Goal: Task Accomplishment & Management: Manage account settings

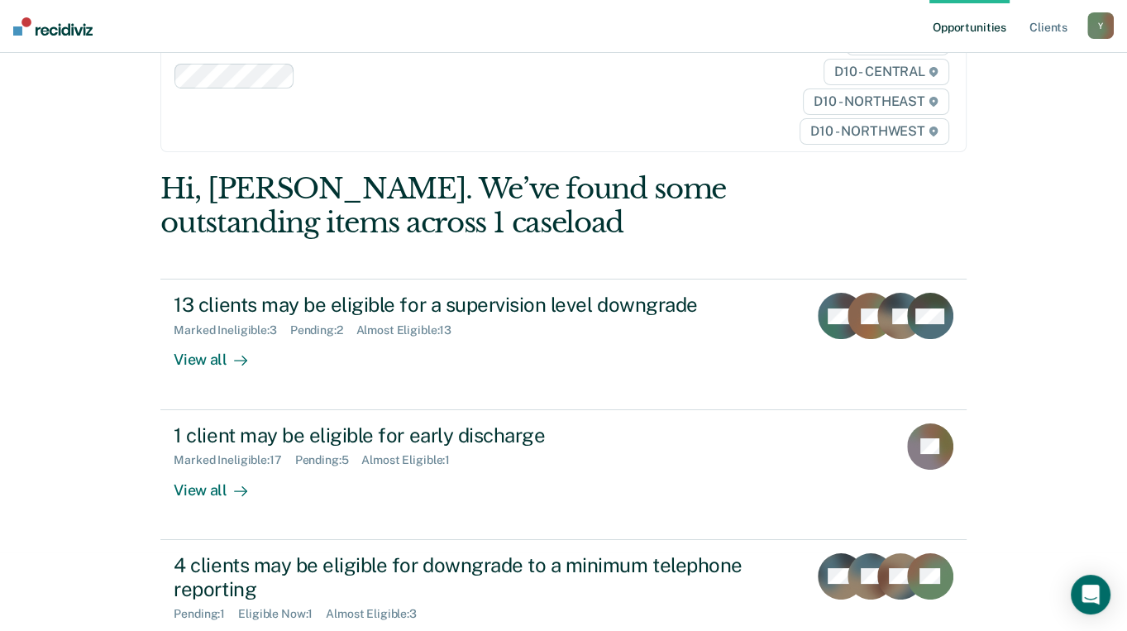
scroll to position [110, 0]
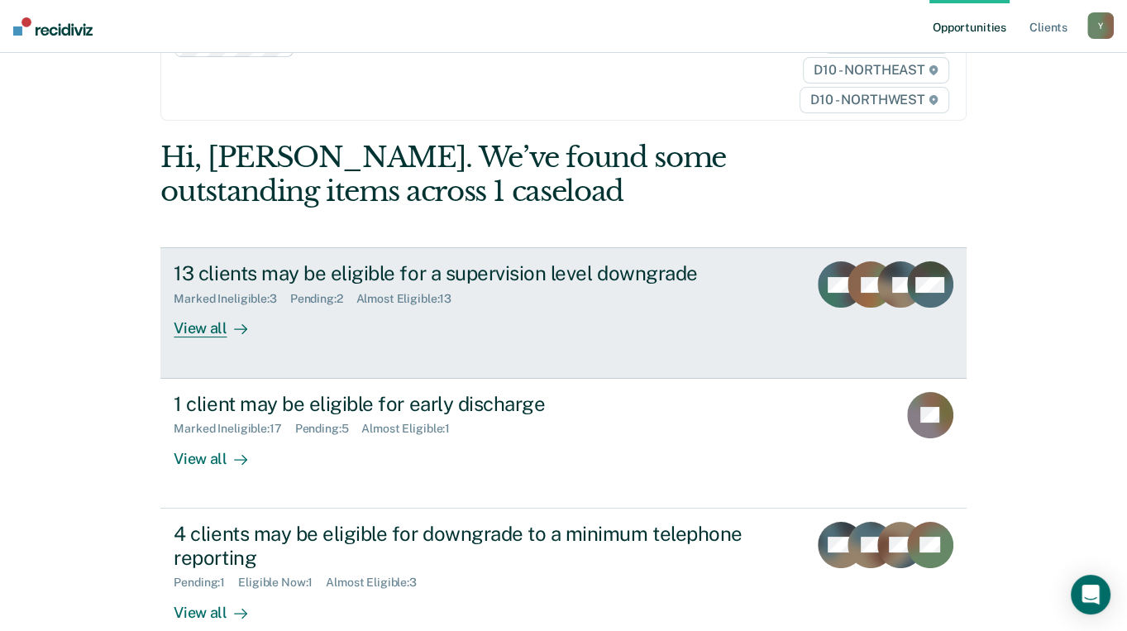
click at [210, 306] on div "View all" at bounding box center [220, 322] width 93 height 32
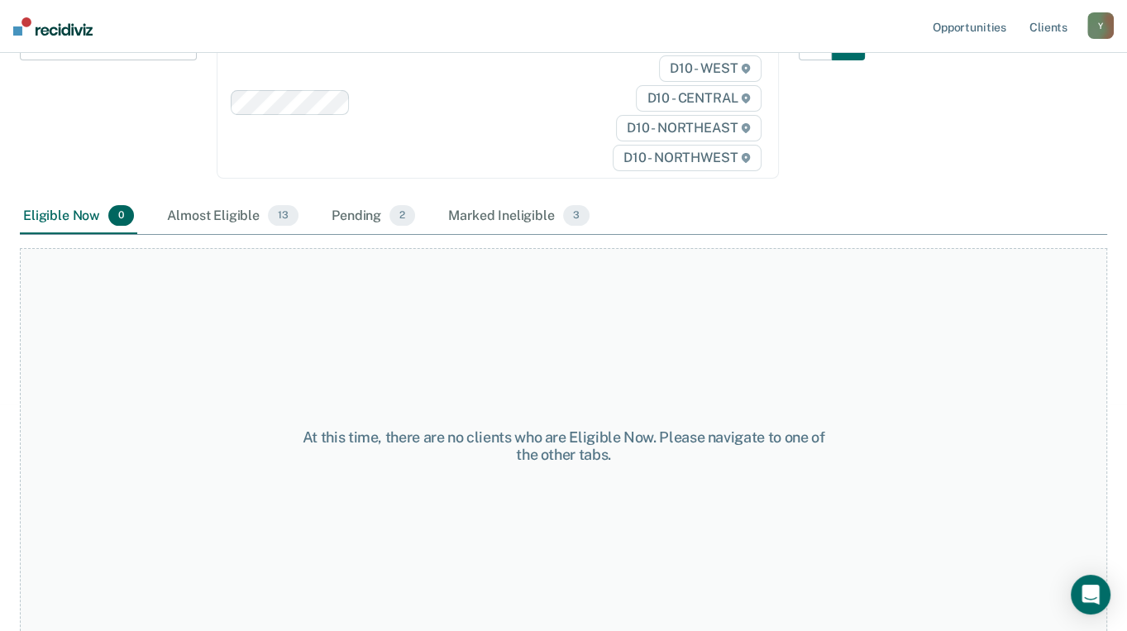
scroll to position [248, 0]
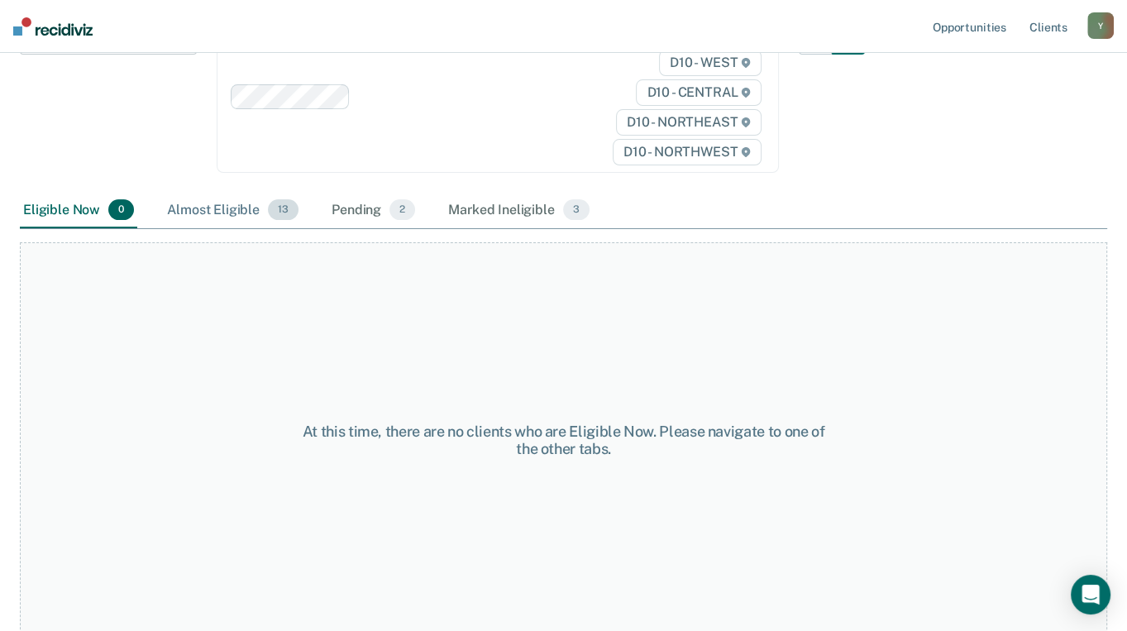
click at [206, 213] on div "Almost Eligible 13" at bounding box center [233, 211] width 138 height 36
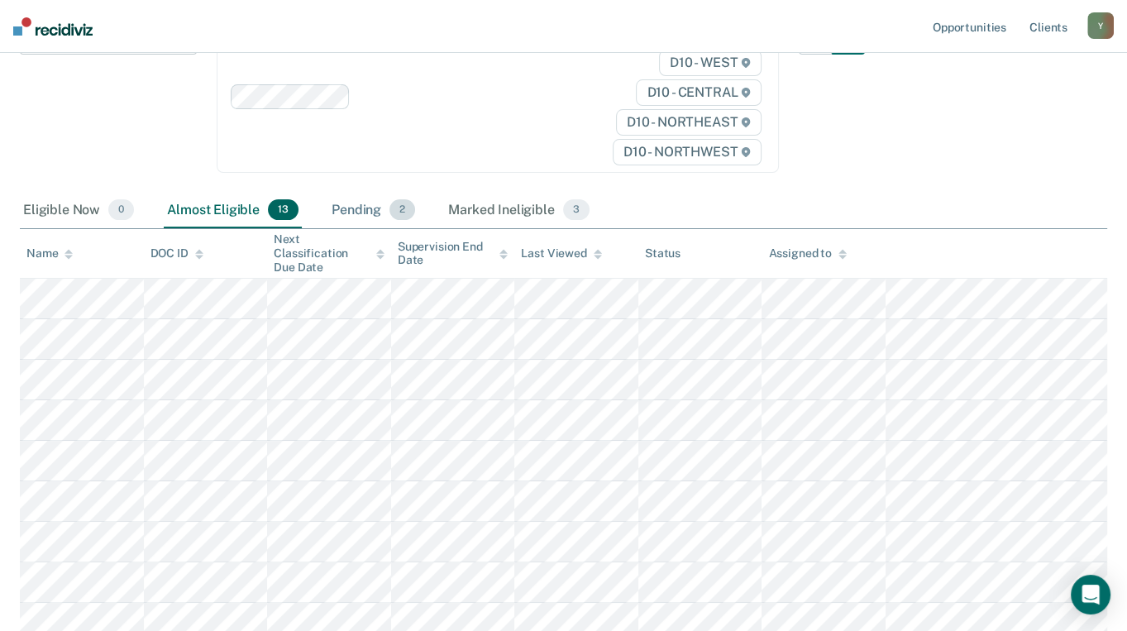
click at [361, 215] on div "Pending 2" at bounding box center [373, 211] width 90 height 36
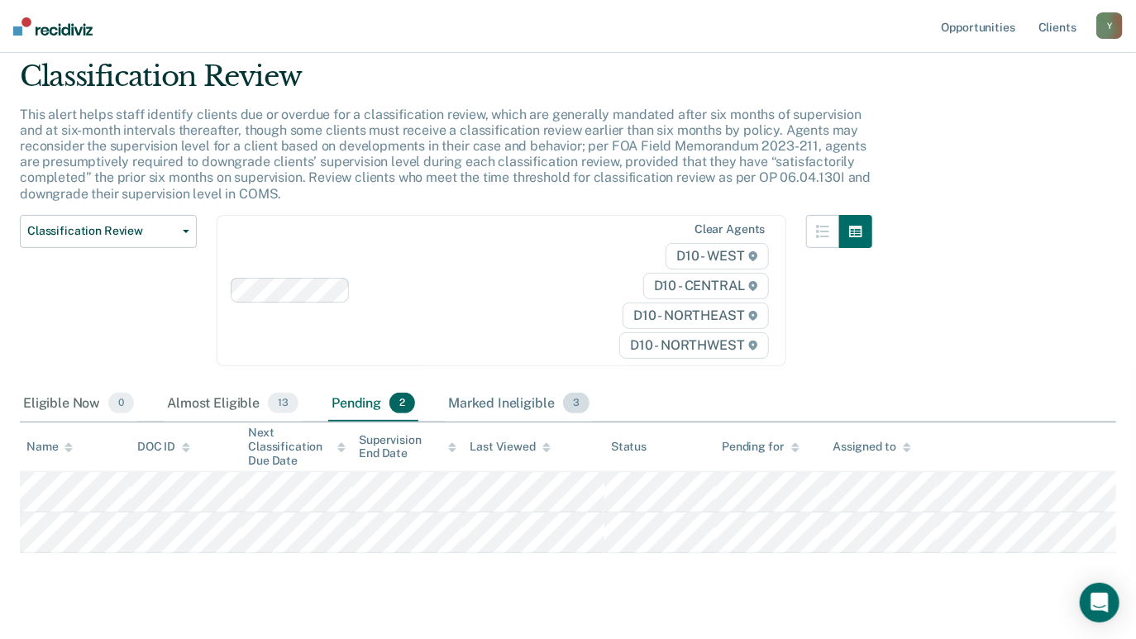
scroll to position [84, 0]
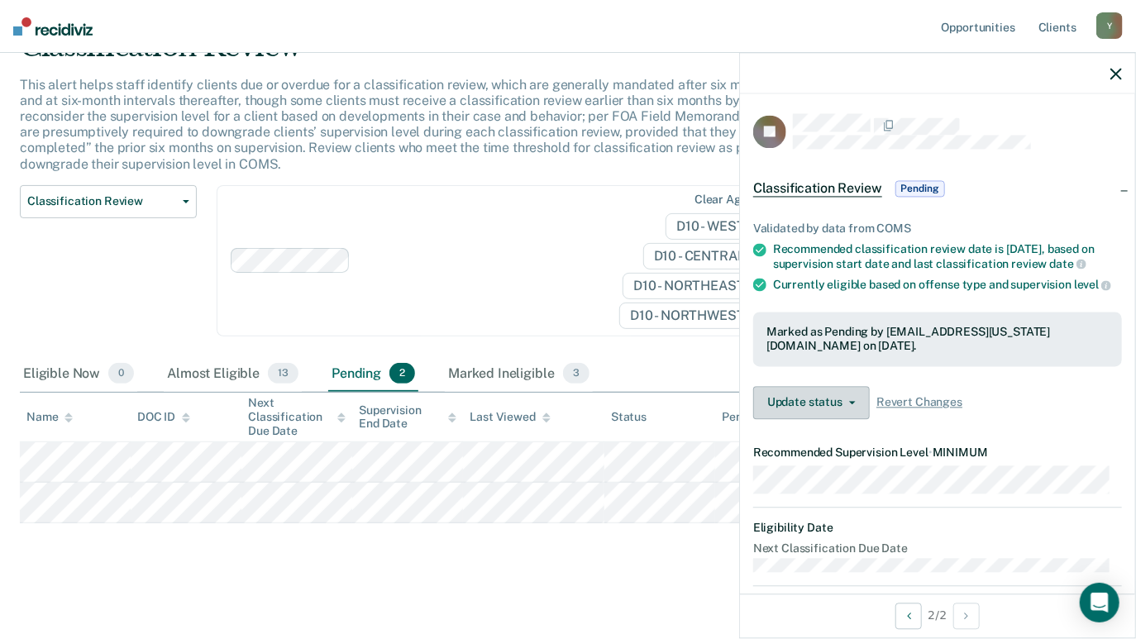
click at [852, 404] on icon "button" at bounding box center [852, 402] width 7 height 3
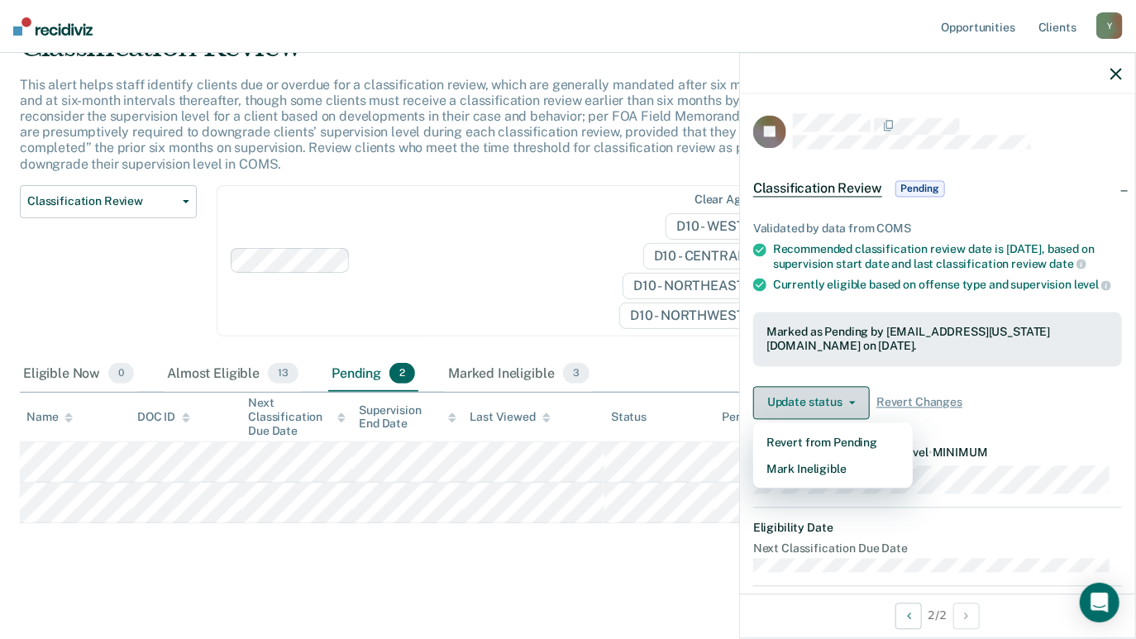
click at [852, 404] on icon "button" at bounding box center [852, 402] width 7 height 3
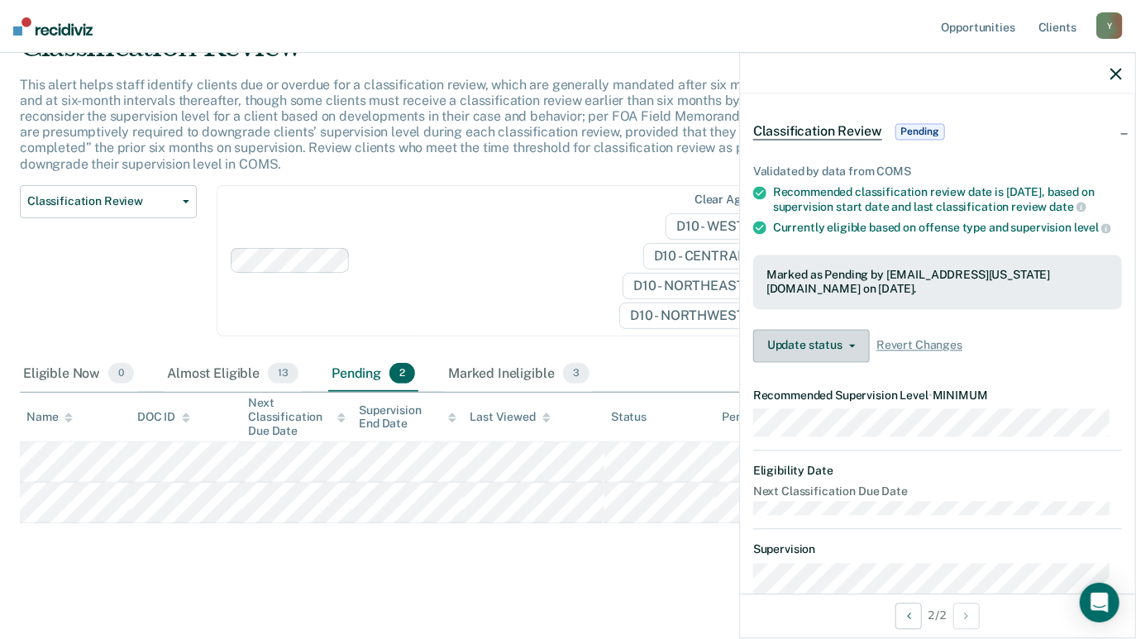
scroll to position [0, 0]
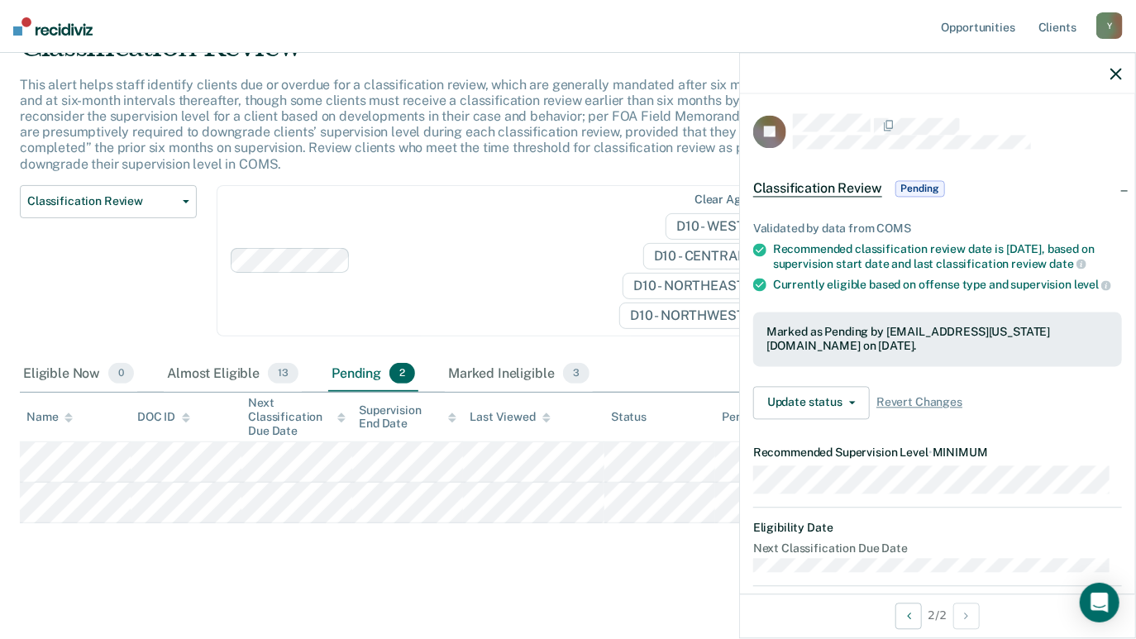
click at [925, 184] on span "Pending" at bounding box center [921, 189] width 50 height 17
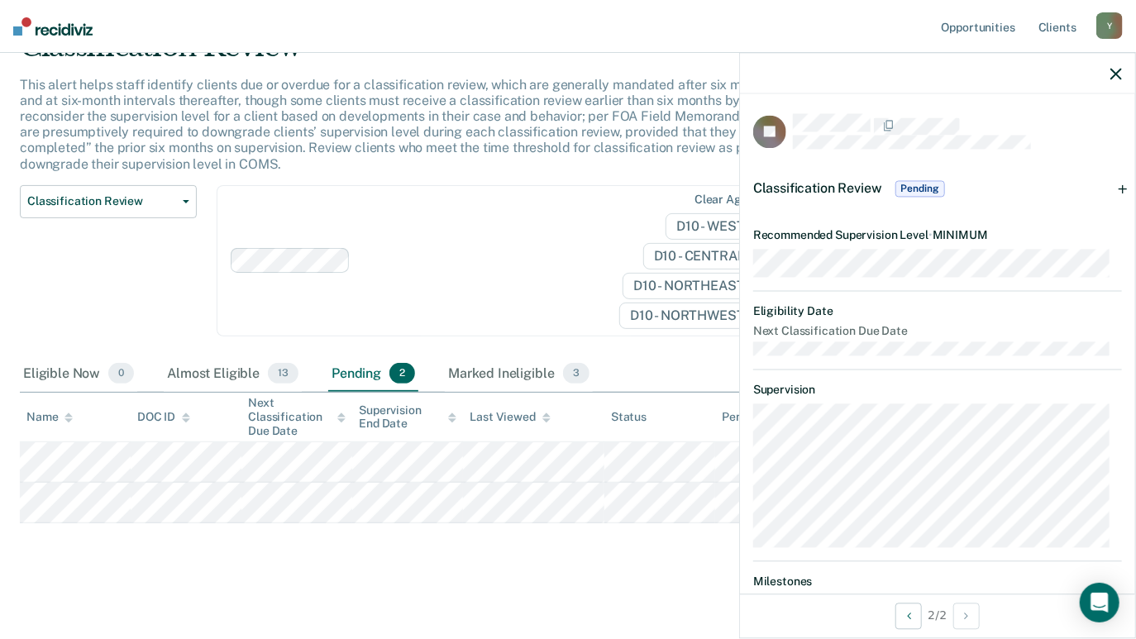
click at [925, 187] on span "Pending" at bounding box center [921, 189] width 50 height 17
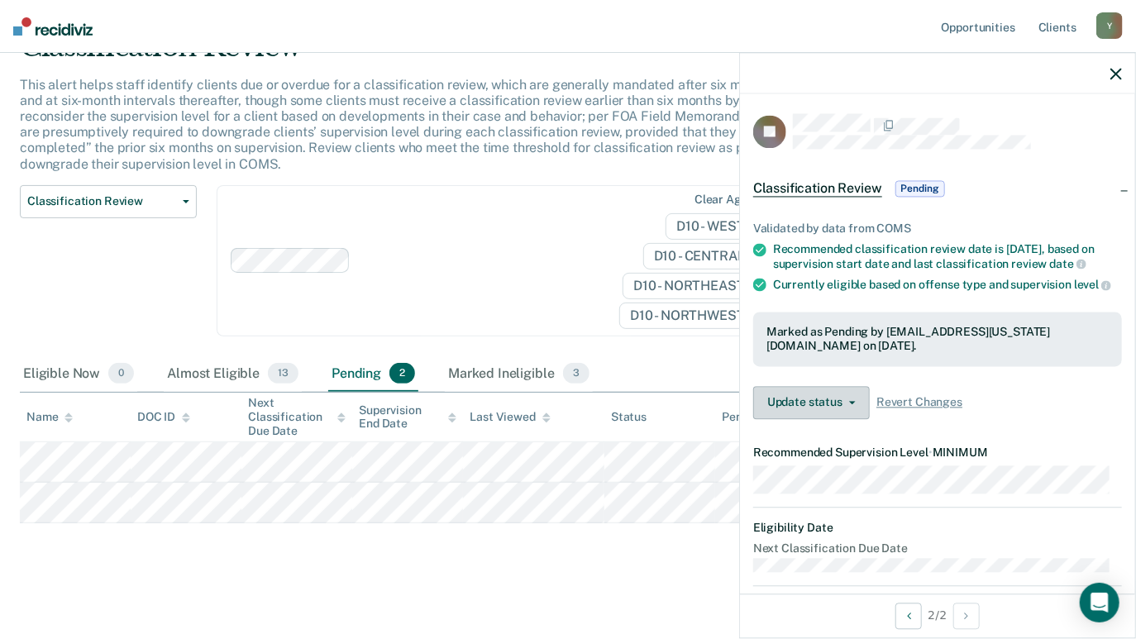
click at [846, 404] on span "button" at bounding box center [849, 402] width 13 height 3
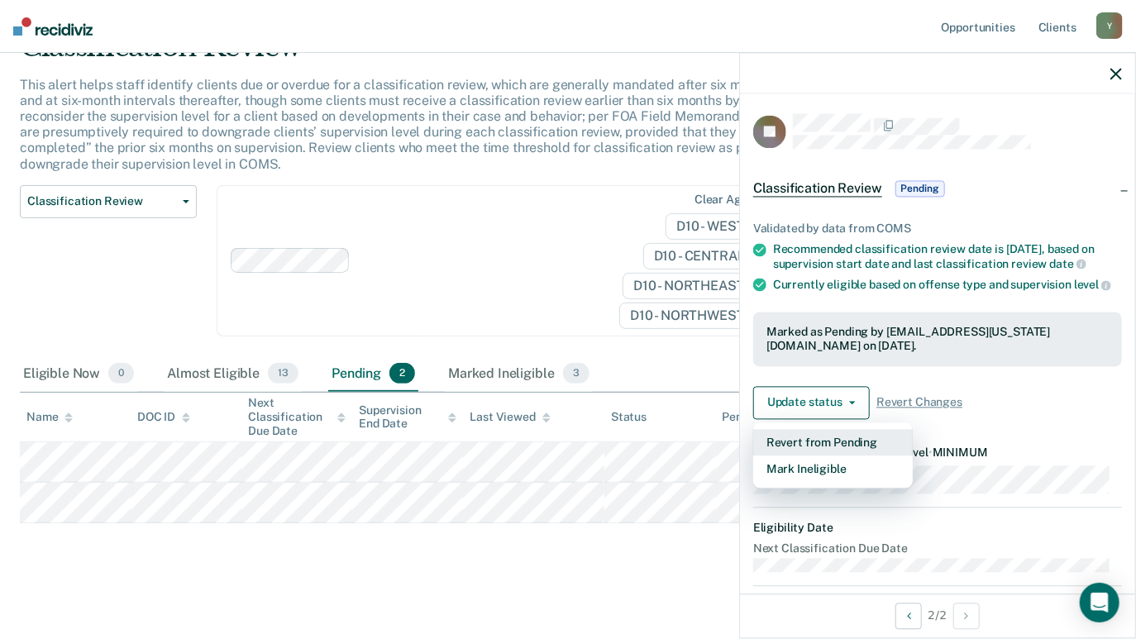
click at [842, 452] on button "Revert from Pending" at bounding box center [833, 442] width 160 height 26
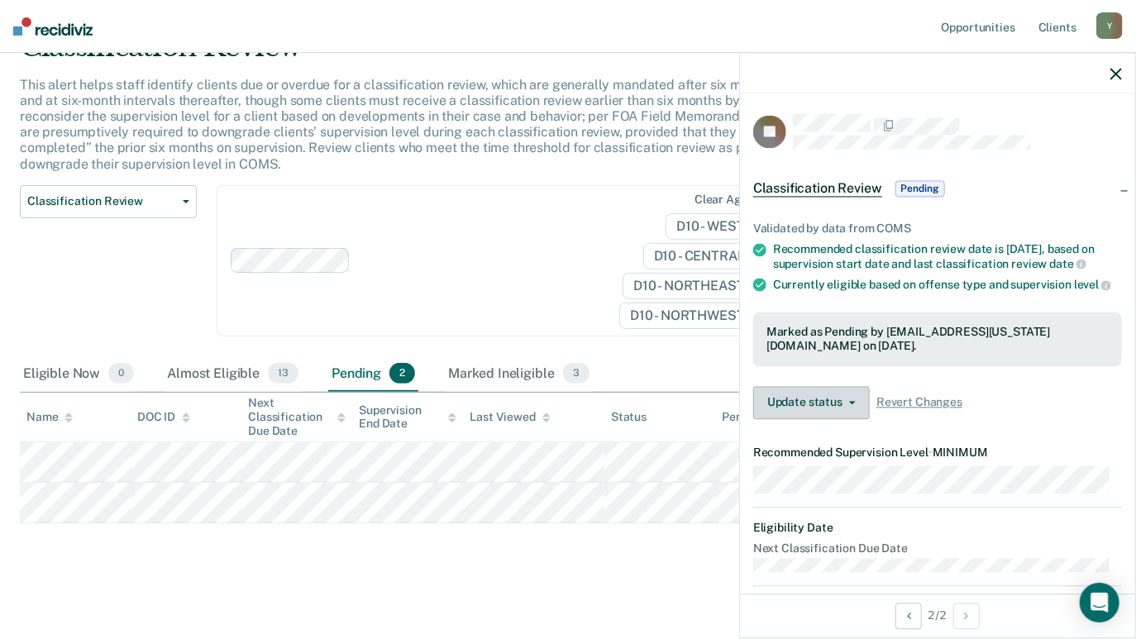
scroll to position [44, 0]
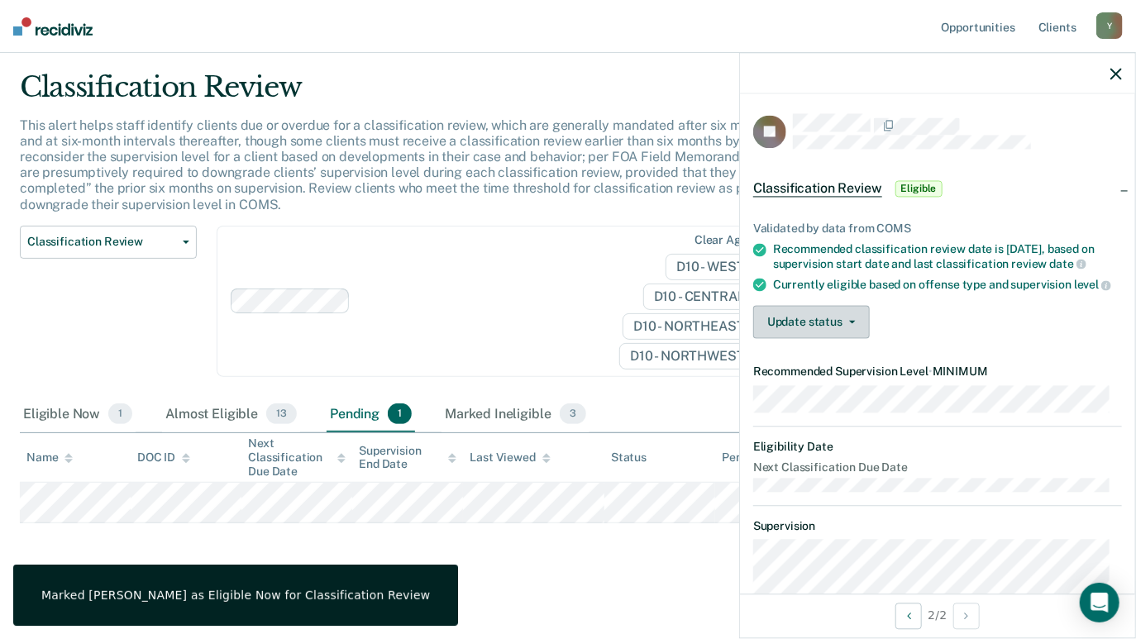
click at [854, 335] on button "Update status" at bounding box center [811, 321] width 117 height 33
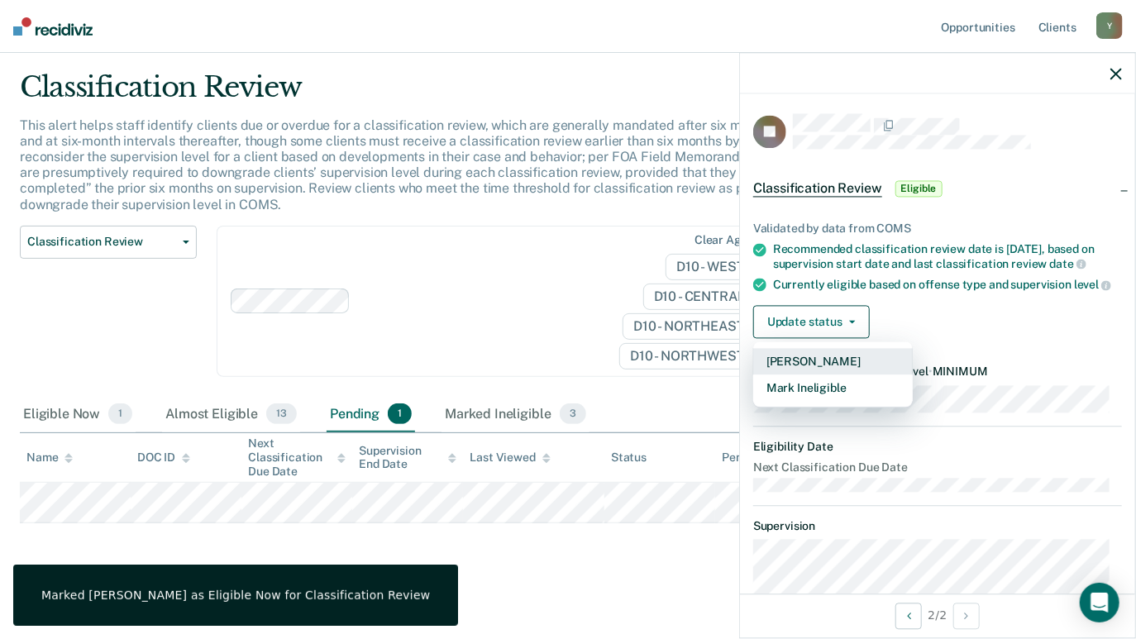
click at [833, 372] on button "[PERSON_NAME]" at bounding box center [833, 361] width 160 height 26
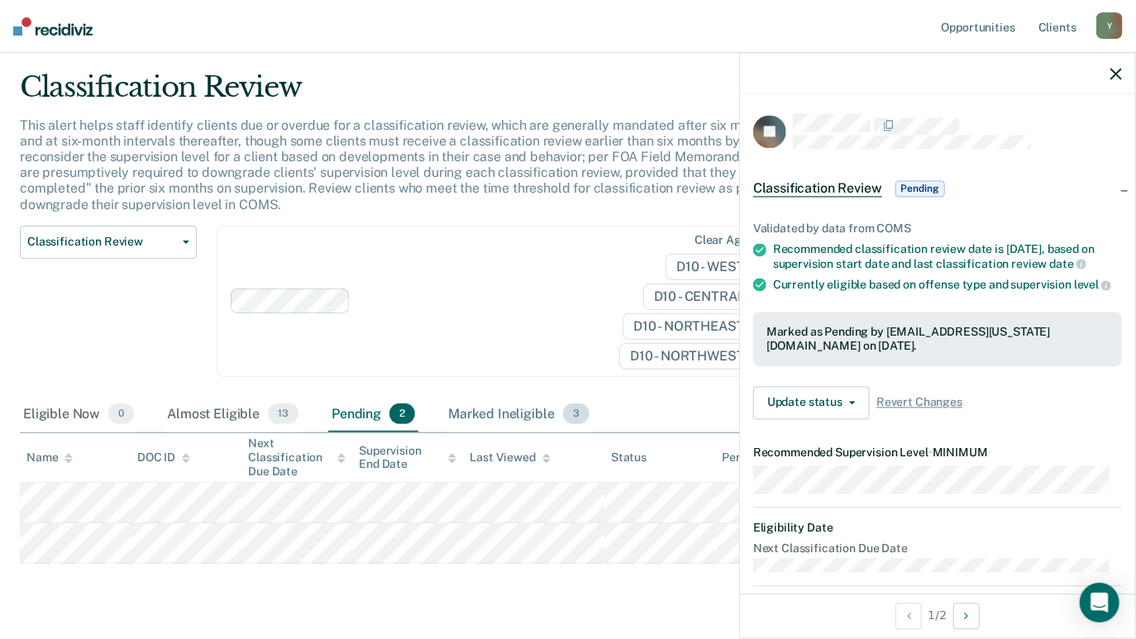
click at [490, 409] on div "Marked Ineligible 3" at bounding box center [519, 415] width 148 height 36
